Goal: Task Accomplishment & Management: Manage account settings

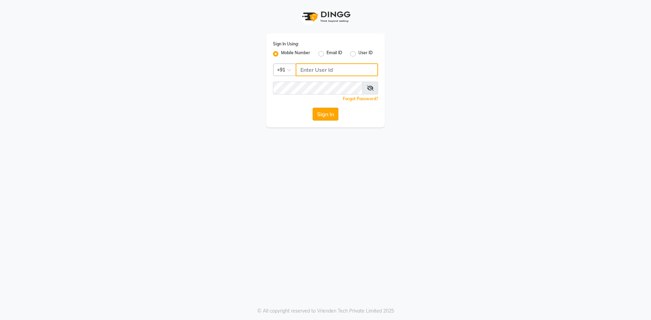
type input "7509164000"
click at [331, 116] on button "Sign In" at bounding box center [325, 114] width 26 height 13
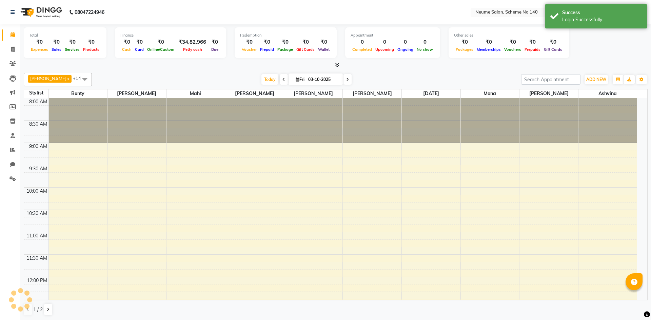
select select "en"
